Goal: Information Seeking & Learning: Learn about a topic

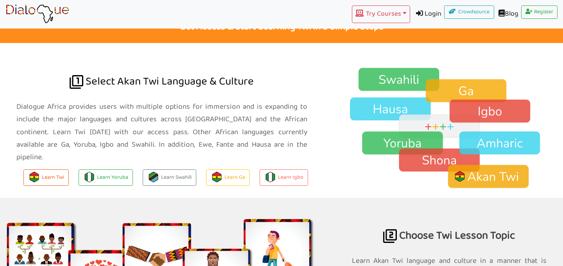
scroll to position [504, 0]
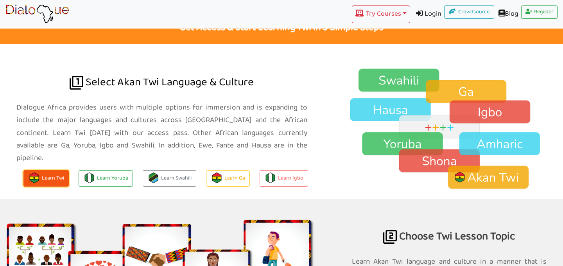
click at [52, 170] on button "Learn Twi" at bounding box center [45, 178] width 45 height 17
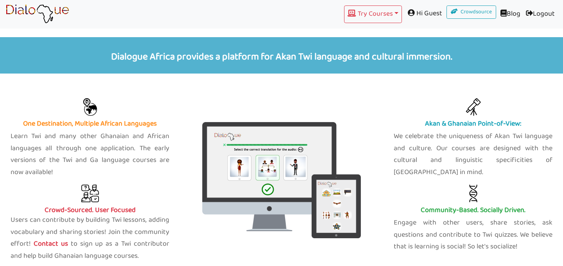
scroll to position [235, 0]
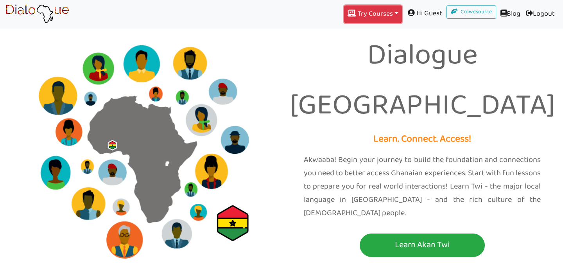
click at [364, 17] on button "Try Courses Toggle Dropdown" at bounding box center [373, 14] width 58 height 18
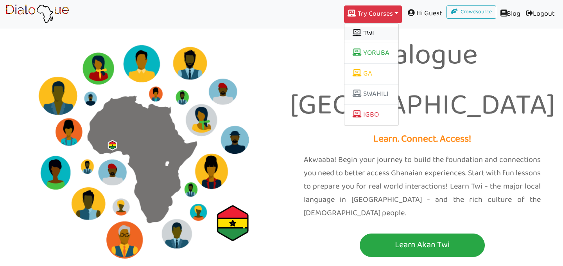
click at [359, 33] on button "TWI" at bounding box center [371, 33] width 54 height 13
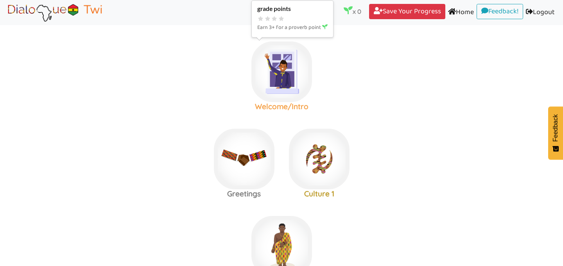
click at [287, 80] on img at bounding box center [281, 71] width 61 height 61
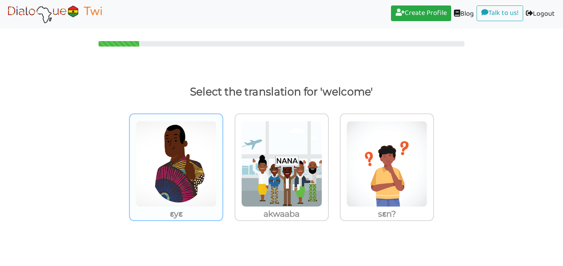
click at [189, 164] on img at bounding box center [176, 164] width 81 height 86
click at [222, 162] on input "ɛyɛ" at bounding box center [225, 159] width 6 height 6
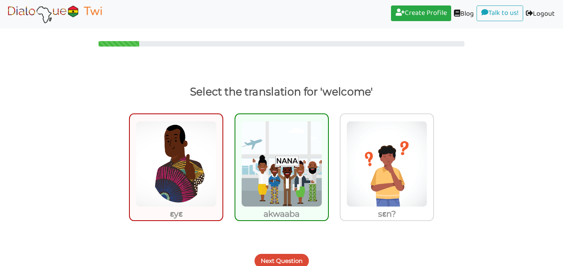
click at [290, 165] on img at bounding box center [281, 164] width 81 height 86
click at [328, 162] on input "akwaaba" at bounding box center [331, 159] width 6 height 6
click at [291, 144] on img at bounding box center [281, 164] width 81 height 86
click at [328, 156] on input "akwaaba" at bounding box center [331, 159] width 6 height 6
radio input "true"
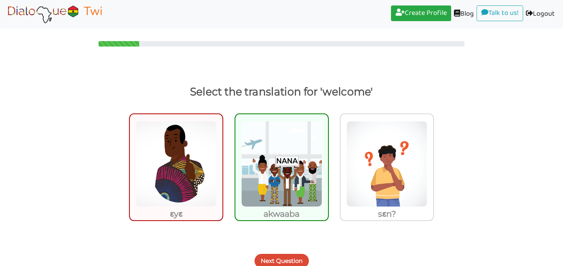
click at [291, 144] on img at bounding box center [281, 164] width 81 height 86
click at [328, 156] on input "akwaaba" at bounding box center [331, 159] width 6 height 6
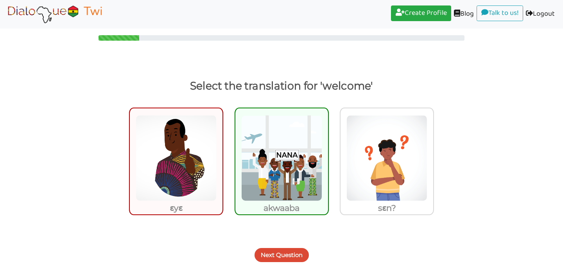
click at [283, 255] on button "Next Question" at bounding box center [281, 255] width 54 height 14
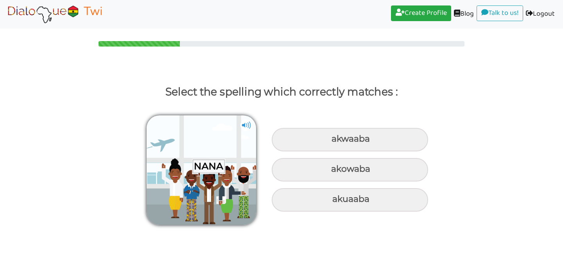
scroll to position [0, 0]
click at [246, 126] on img at bounding box center [246, 125] width 12 height 12
click at [252, 115] on label at bounding box center [199, 169] width 137 height 109
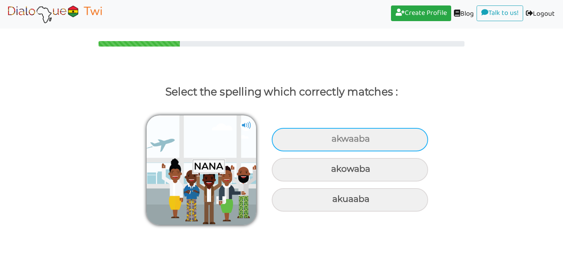
click at [361, 140] on div "akwaaba" at bounding box center [350, 139] width 156 height 23
click at [335, 140] on input "akwaaba" at bounding box center [332, 138] width 5 height 5
radio input "true"
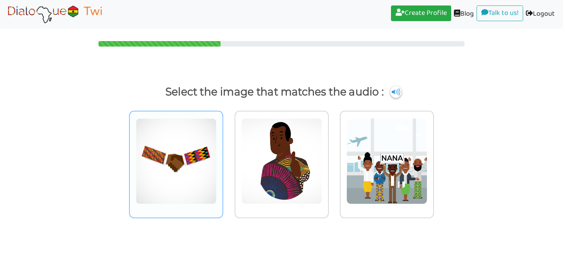
click at [178, 151] on img at bounding box center [176, 161] width 81 height 86
click at [222, 153] on input "radio" at bounding box center [225, 156] width 6 height 6
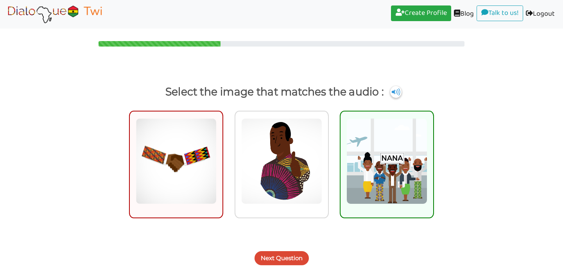
click at [288, 260] on button "Next Question" at bounding box center [281, 258] width 54 height 14
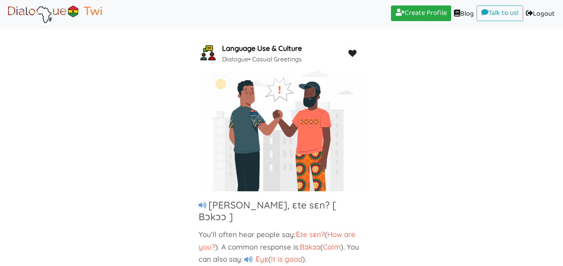
scroll to position [39, 0]
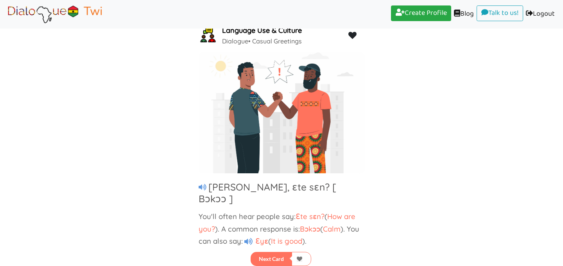
click at [251, 238] on icon at bounding box center [248, 241] width 8 height 7
click at [275, 260] on button "Next Card" at bounding box center [271, 259] width 41 height 14
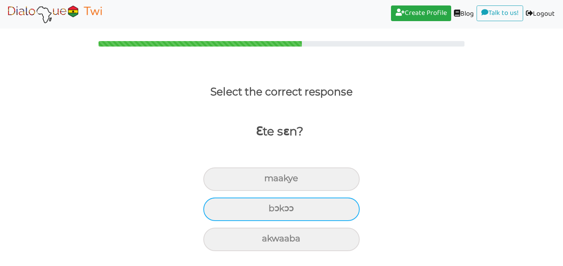
click at [280, 191] on div "bɔkɔɔ" at bounding box center [281, 178] width 156 height 23
click at [270, 181] on input "bɔkɔɔ" at bounding box center [267, 178] width 5 height 5
radio input "true"
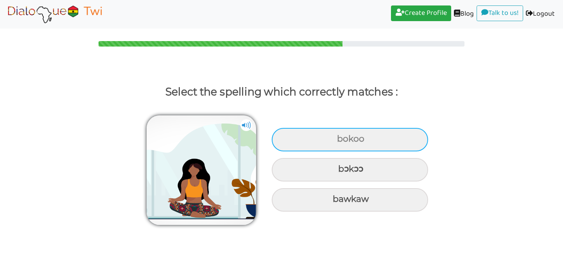
click at [369, 136] on div "bokoo" at bounding box center [350, 139] width 156 height 23
click at [341, 136] on input "bokoo" at bounding box center [337, 138] width 5 height 5
radio input "true"
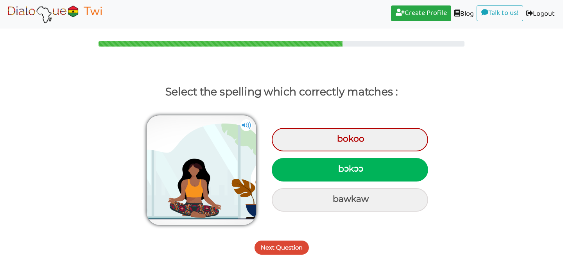
click at [352, 166] on div "bɔkɔɔ" at bounding box center [350, 169] width 156 height 23
click at [342, 167] on input "bɔkɔɔ" at bounding box center [339, 169] width 5 height 5
radio input "true"
click at [283, 248] on button "Next Question" at bounding box center [281, 247] width 54 height 14
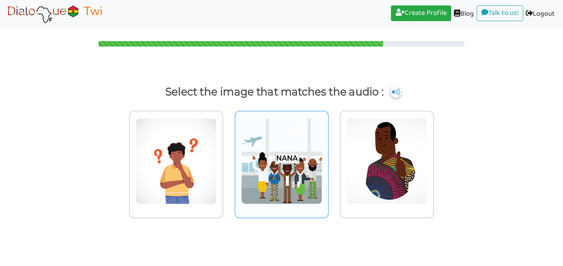
click at [217, 181] on img at bounding box center [176, 161] width 81 height 86
click at [228, 159] on input "radio" at bounding box center [225, 156] width 6 height 6
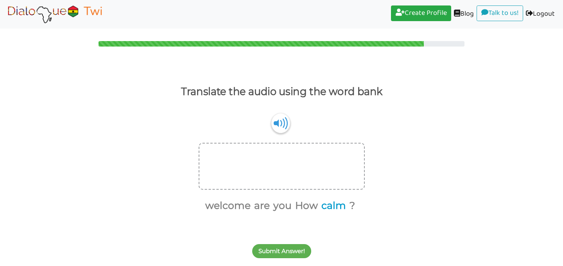
click at [340, 208] on button "calm" at bounding box center [332, 205] width 27 height 15
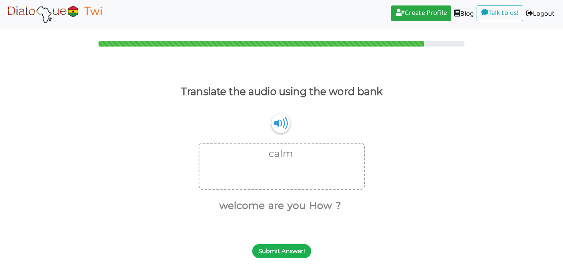
click at [285, 252] on button "Submit Answer!" at bounding box center [281, 251] width 59 height 14
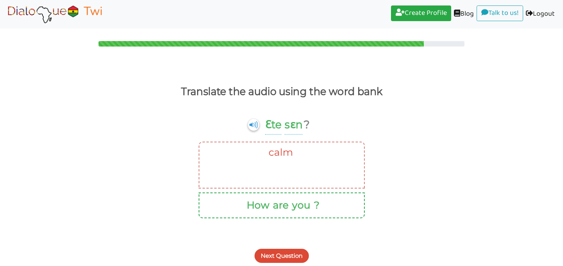
click at [280, 211] on button "are" at bounding box center [279, 205] width 18 height 15
click at [276, 258] on button "Next Question" at bounding box center [281, 256] width 54 height 14
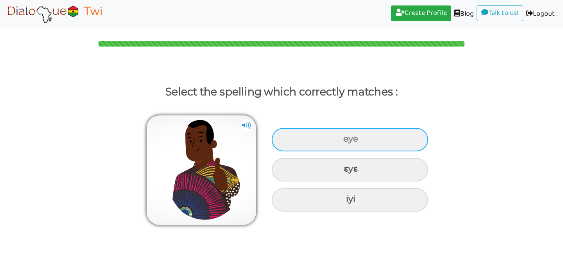
click at [351, 141] on div "eye" at bounding box center [350, 139] width 156 height 23
click at [347, 141] on input "eye" at bounding box center [344, 138] width 5 height 5
radio input "true"
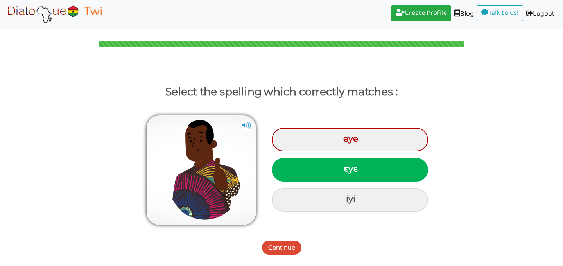
click at [284, 251] on button "Continue" at bounding box center [281, 247] width 39 height 14
